Goal: Transaction & Acquisition: Purchase product/service

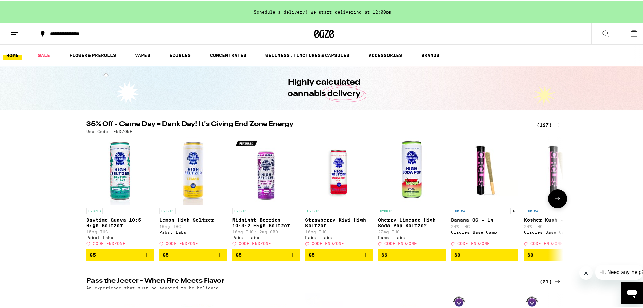
click at [555, 201] on icon at bounding box center [558, 197] width 8 height 8
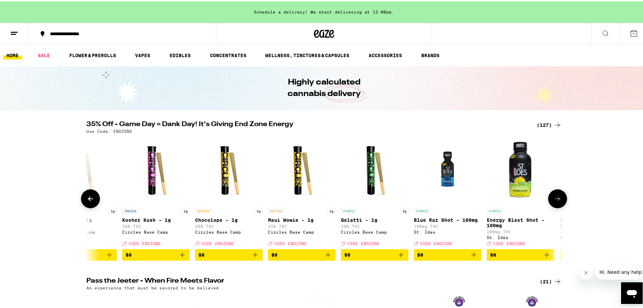
click at [555, 201] on icon at bounding box center [558, 197] width 8 height 8
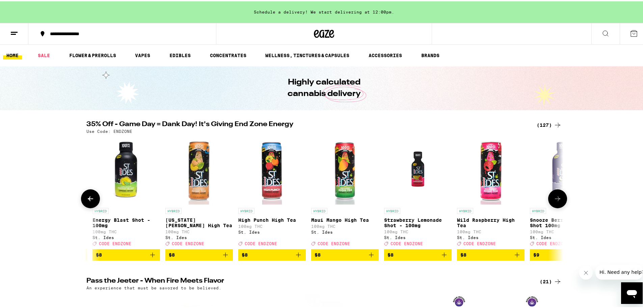
scroll to position [0, 804]
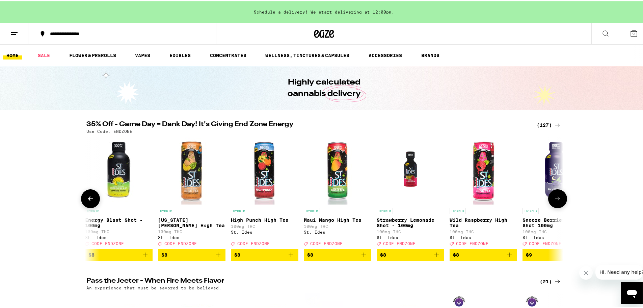
click at [555, 201] on icon at bounding box center [558, 197] width 8 height 8
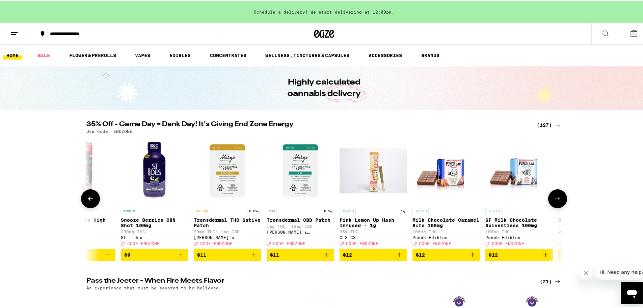
click at [555, 201] on icon at bounding box center [558, 197] width 8 height 8
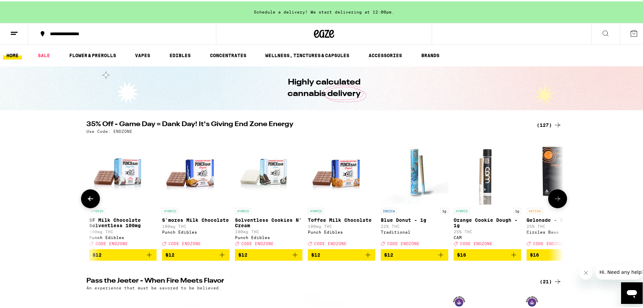
scroll to position [0, 1608]
